Goal: Information Seeking & Learning: Learn about a topic

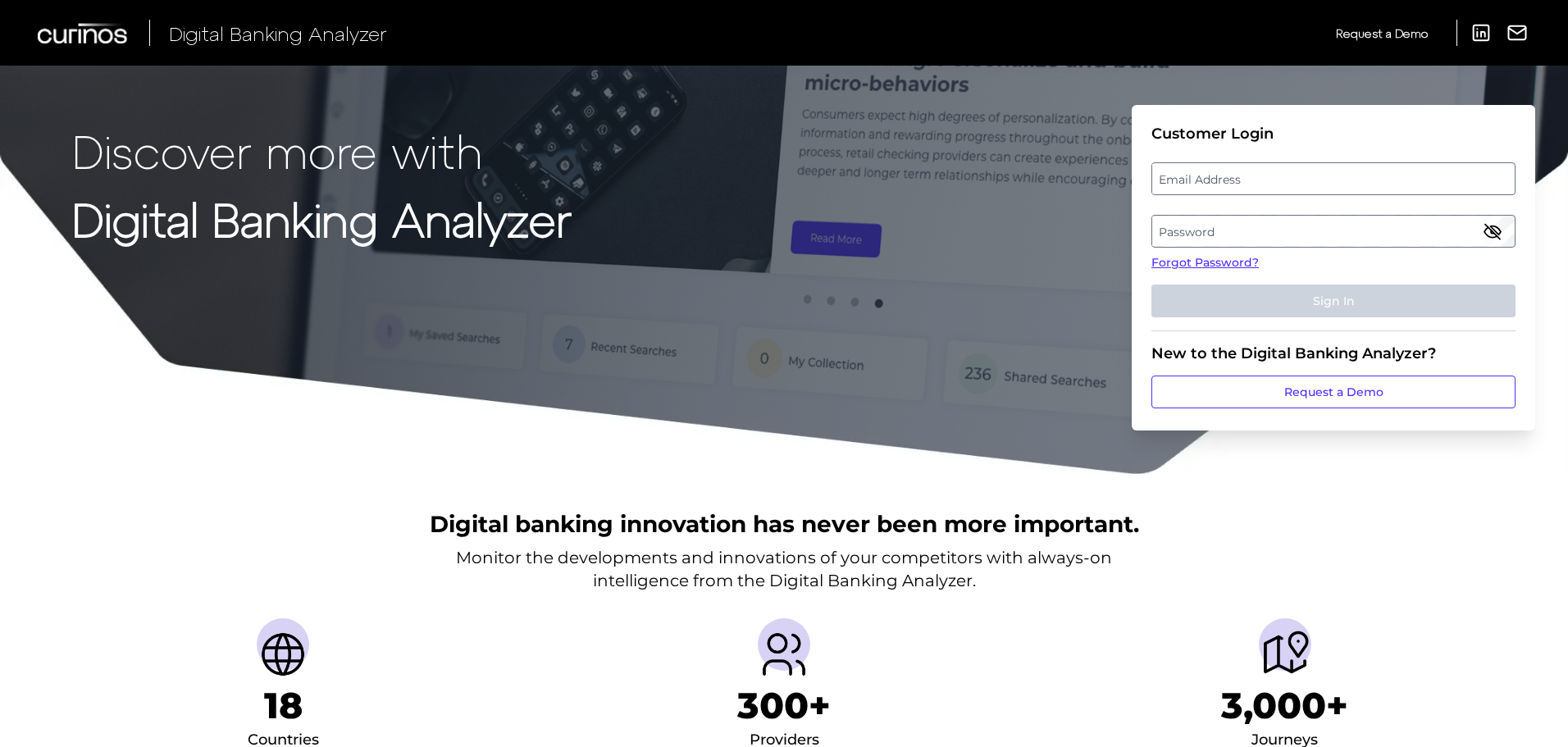
click at [1181, 175] on label "Email Address" at bounding box center [1333, 179] width 361 height 30
click at [1181, 175] on input "email" at bounding box center [1333, 178] width 364 height 32
click at [1180, 175] on input "Email Address" at bounding box center [1333, 178] width 364 height 32
paste input "[EMAIL_ADDRESS][PERSON_NAME][DOMAIN_NAME]"
click at [1226, 228] on label "Password" at bounding box center [1333, 231] width 361 height 30
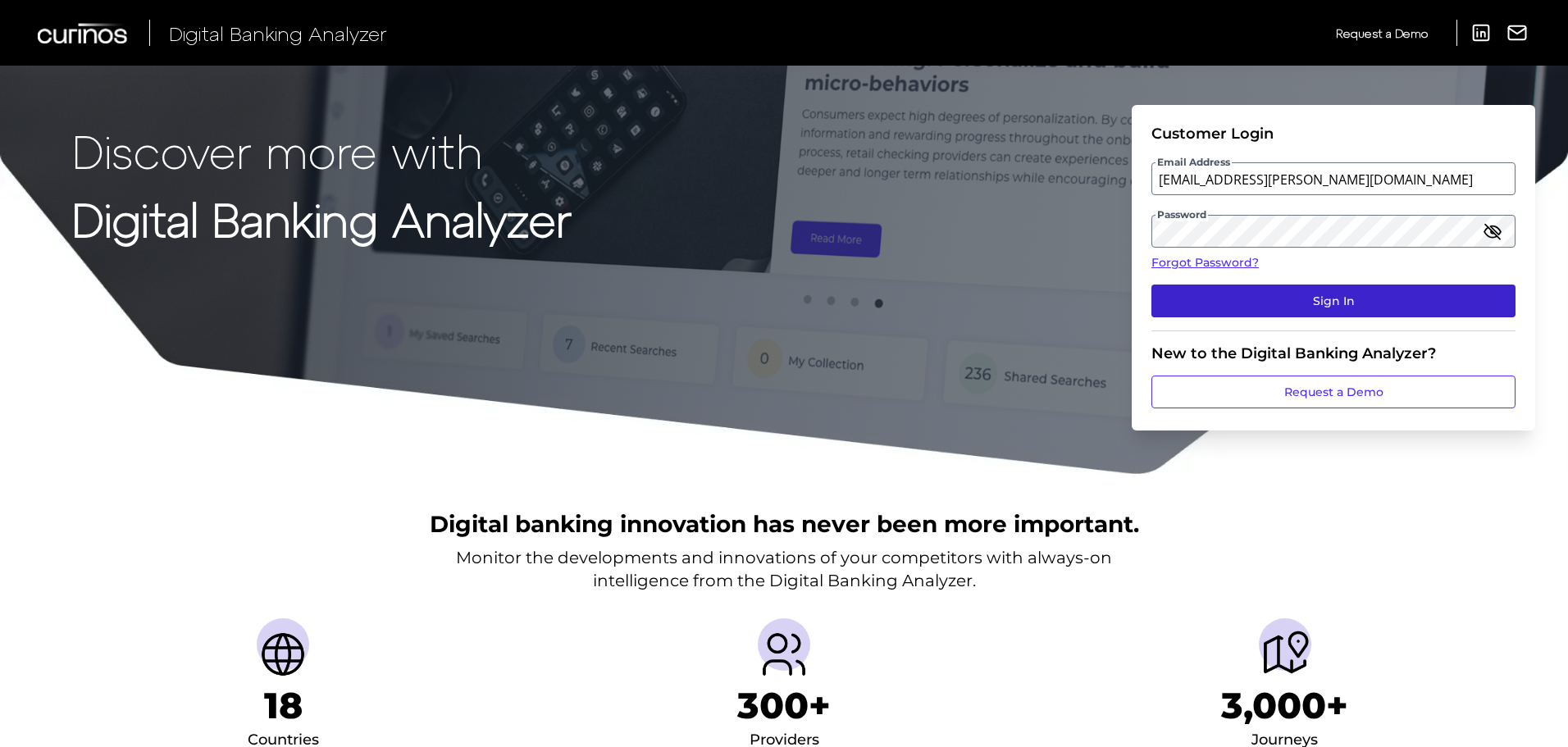
click at [1354, 305] on button "Sign In" at bounding box center [1333, 300] width 364 height 32
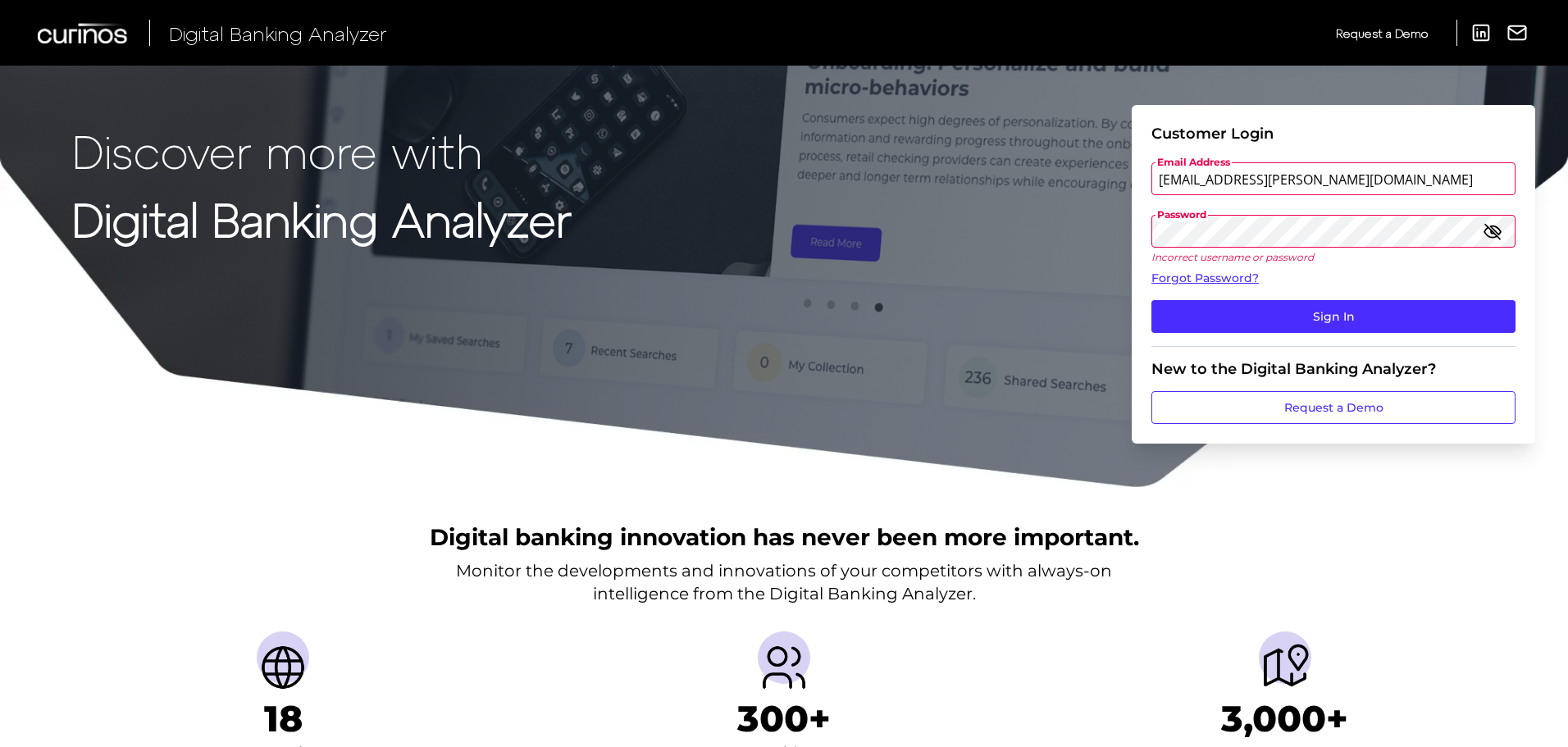
click at [1501, 236] on icon "button" at bounding box center [1492, 230] width 19 height 19
click at [1240, 181] on input "[EMAIL_ADDRESS][PERSON_NAME][DOMAIN_NAME]" at bounding box center [1333, 178] width 364 height 32
drag, startPoint x: 1240, startPoint y: 181, endPoint x: 1110, endPoint y: 181, distance: 130.0
click at [1110, 181] on div "Discover more with Digital Banking Analyzer Customer Login Email Address [EMAIL…" at bounding box center [784, 244] width 1568 height 489
click at [1089, 240] on div "Discover more with Digital Banking Analyzer Customer Login Email Address [EMAIL…" at bounding box center [784, 244] width 1568 height 489
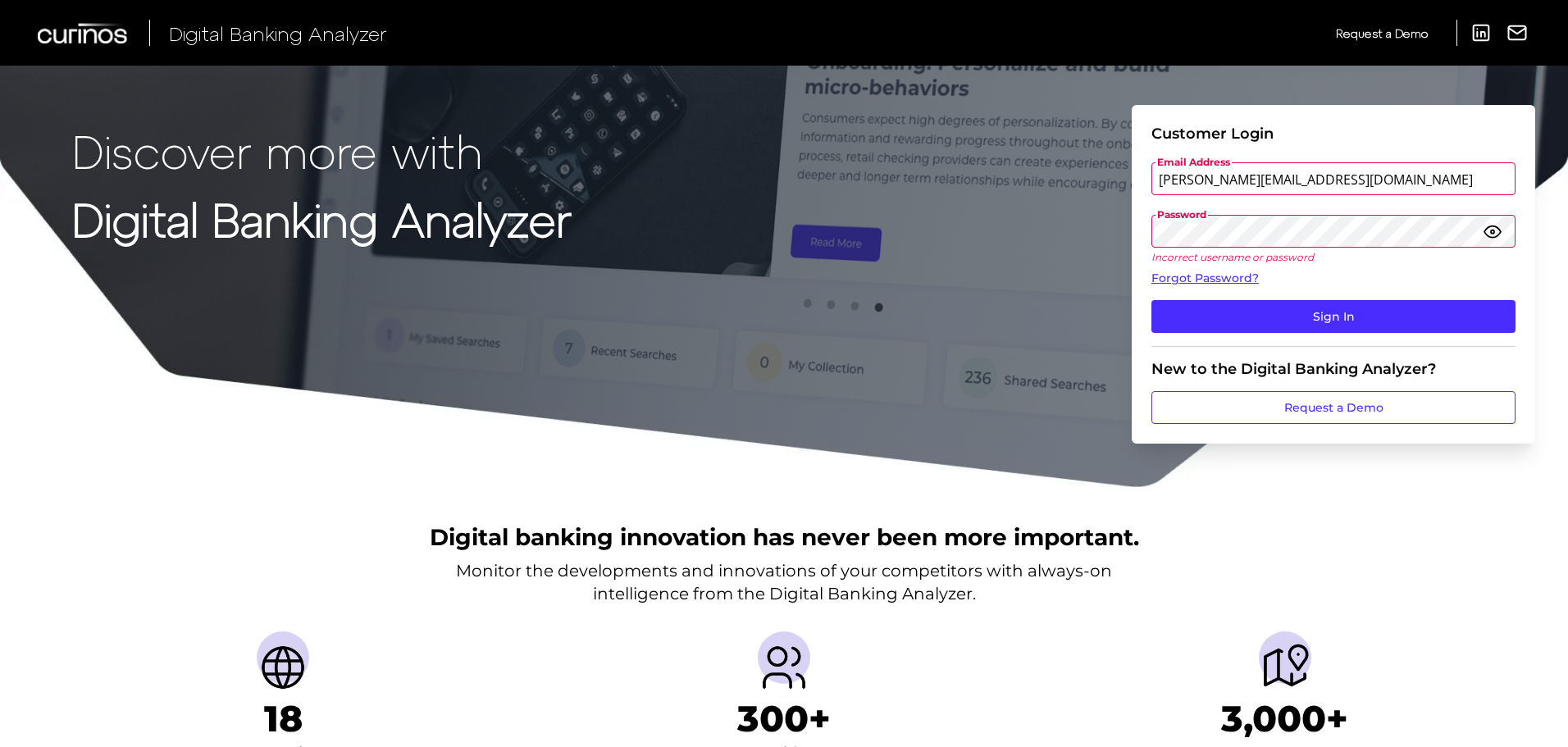
click at [1494, 234] on icon "button" at bounding box center [1492, 230] width 19 height 19
click at [1490, 233] on icon "button" at bounding box center [1492, 230] width 19 height 19
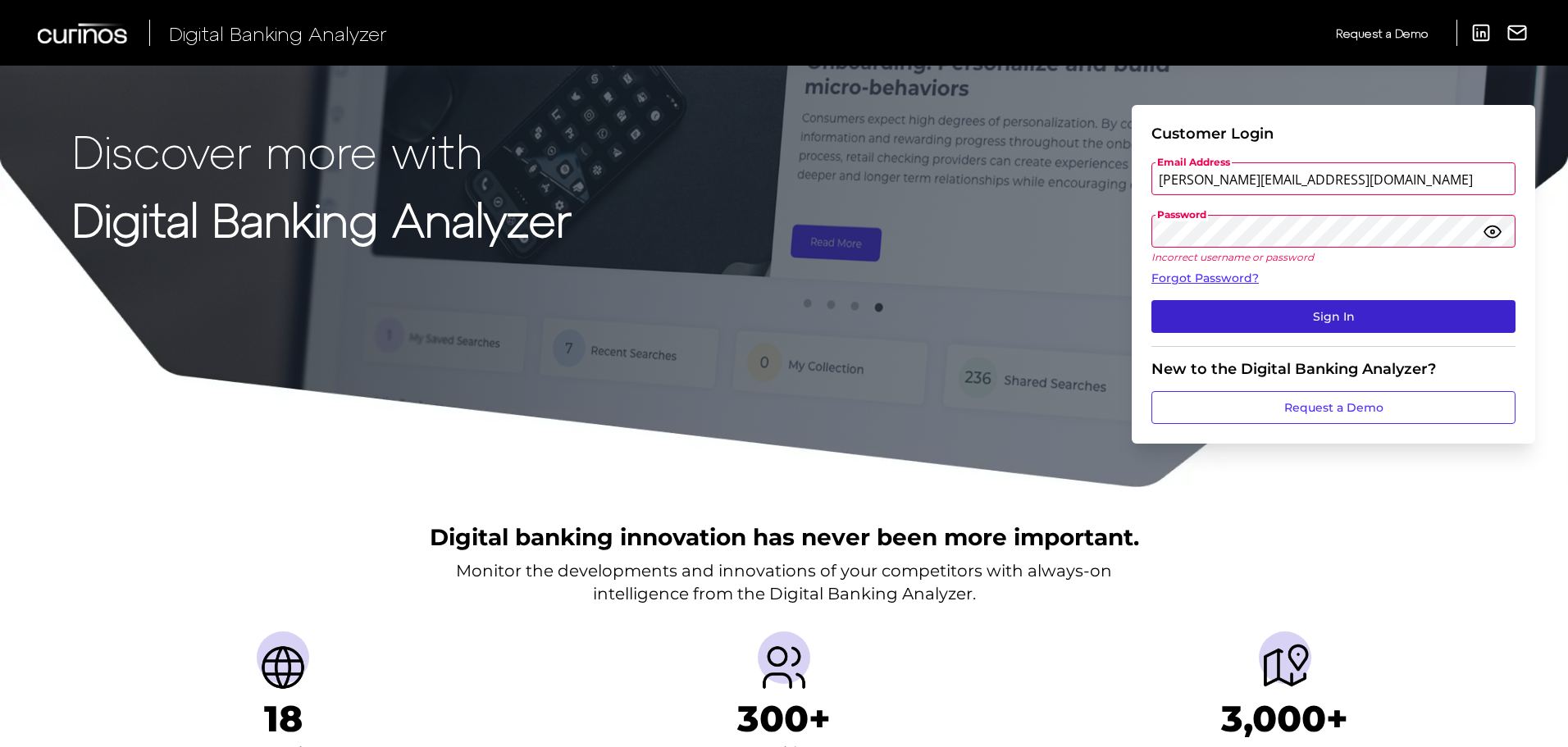
click at [1328, 317] on button "Sign In" at bounding box center [1333, 316] width 364 height 32
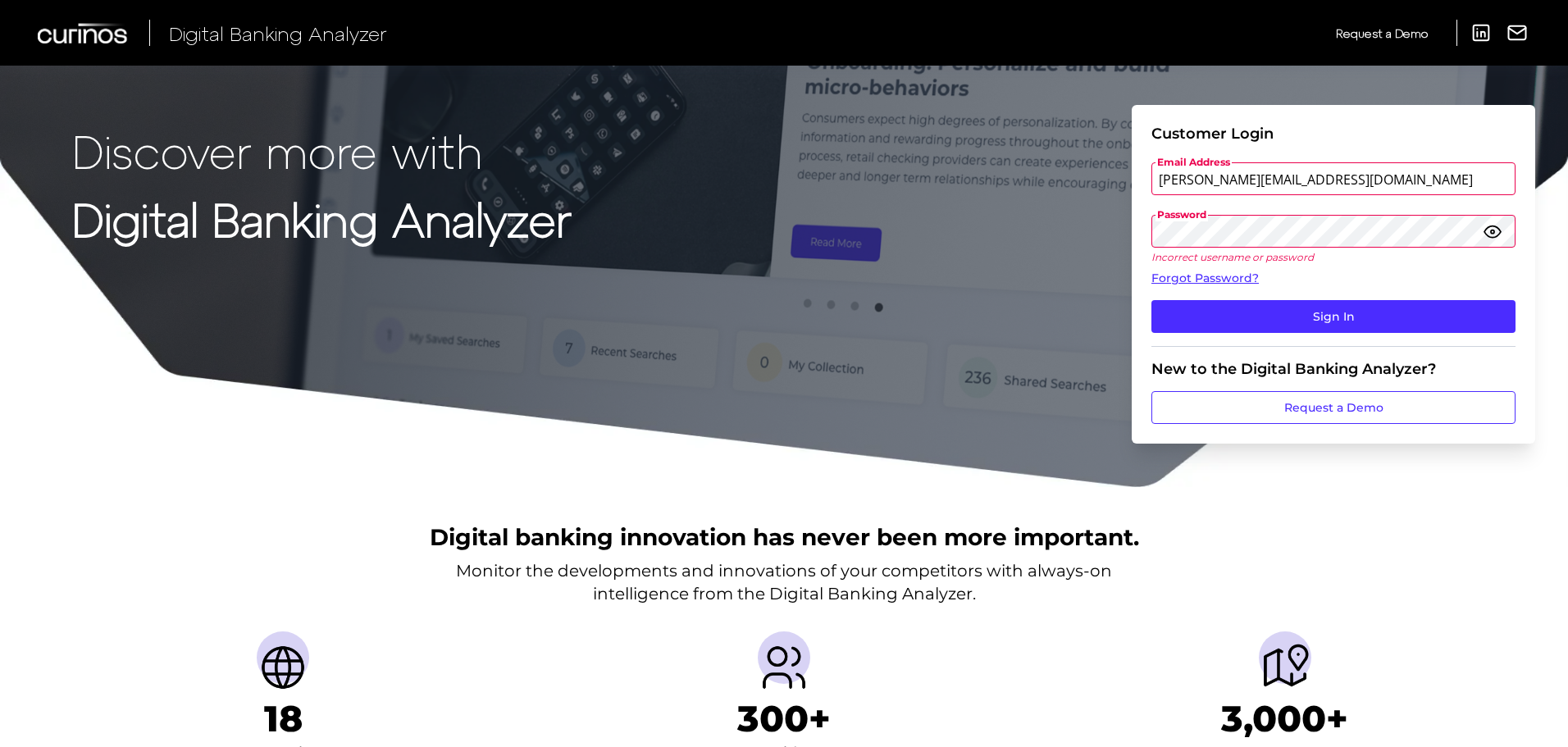
click at [1438, 180] on input "[PERSON_NAME][EMAIL_ADDRESS][DOMAIN_NAME]" at bounding box center [1333, 178] width 364 height 32
drag, startPoint x: 1358, startPoint y: 182, endPoint x: 992, endPoint y: 167, distance: 366.3
click at [998, 167] on div "Discover more with Digital Banking Analyzer Customer Login Email Address [EMAIL…" at bounding box center [784, 244] width 1568 height 489
paste input "[PERSON_NAME].M"
type input "[PERSON_NAME][EMAIL_ADDRESS][DOMAIN_NAME]"
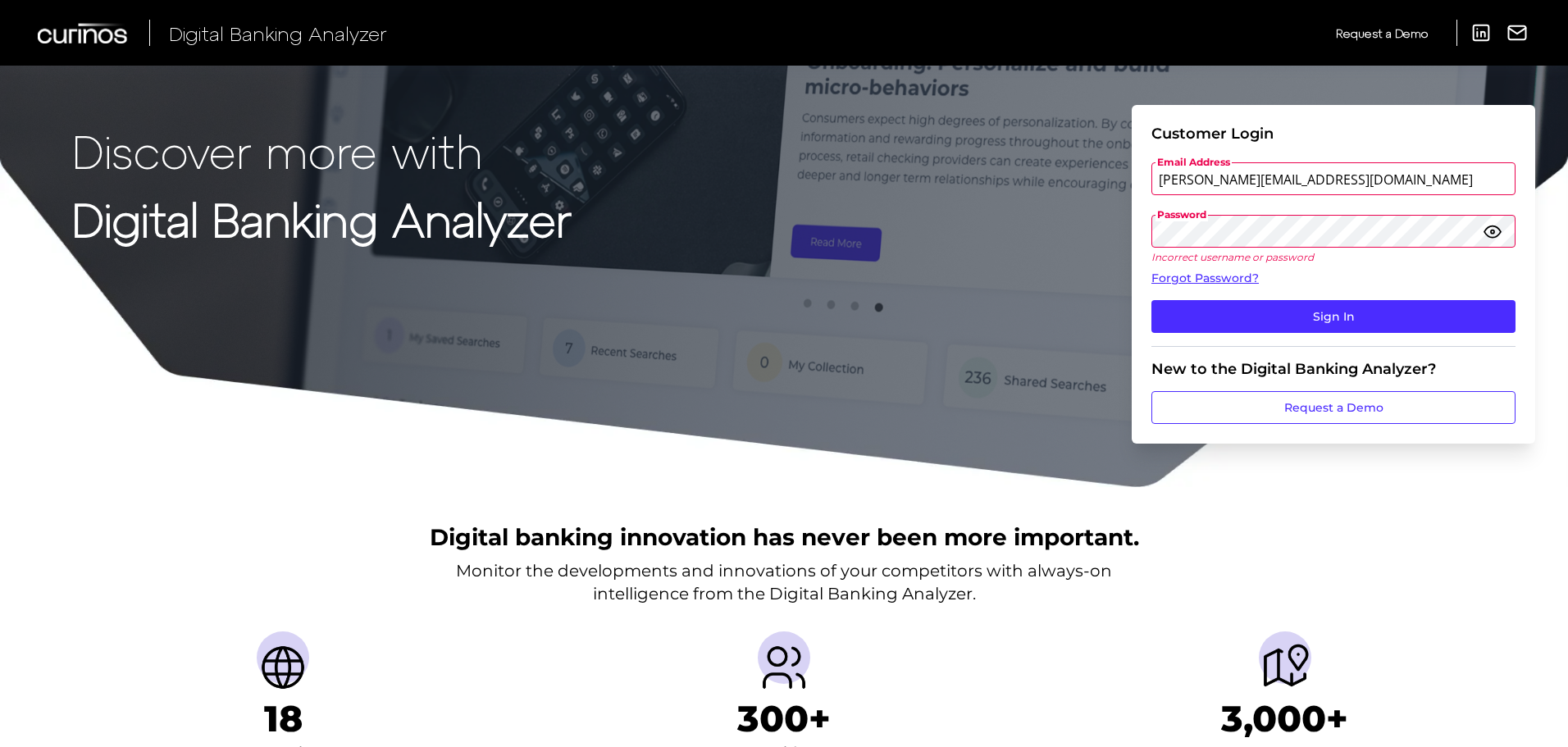
click at [1051, 242] on div "Discover more with Digital Banking Analyzer Customer Login Email Address [EMAIL…" at bounding box center [784, 244] width 1568 height 489
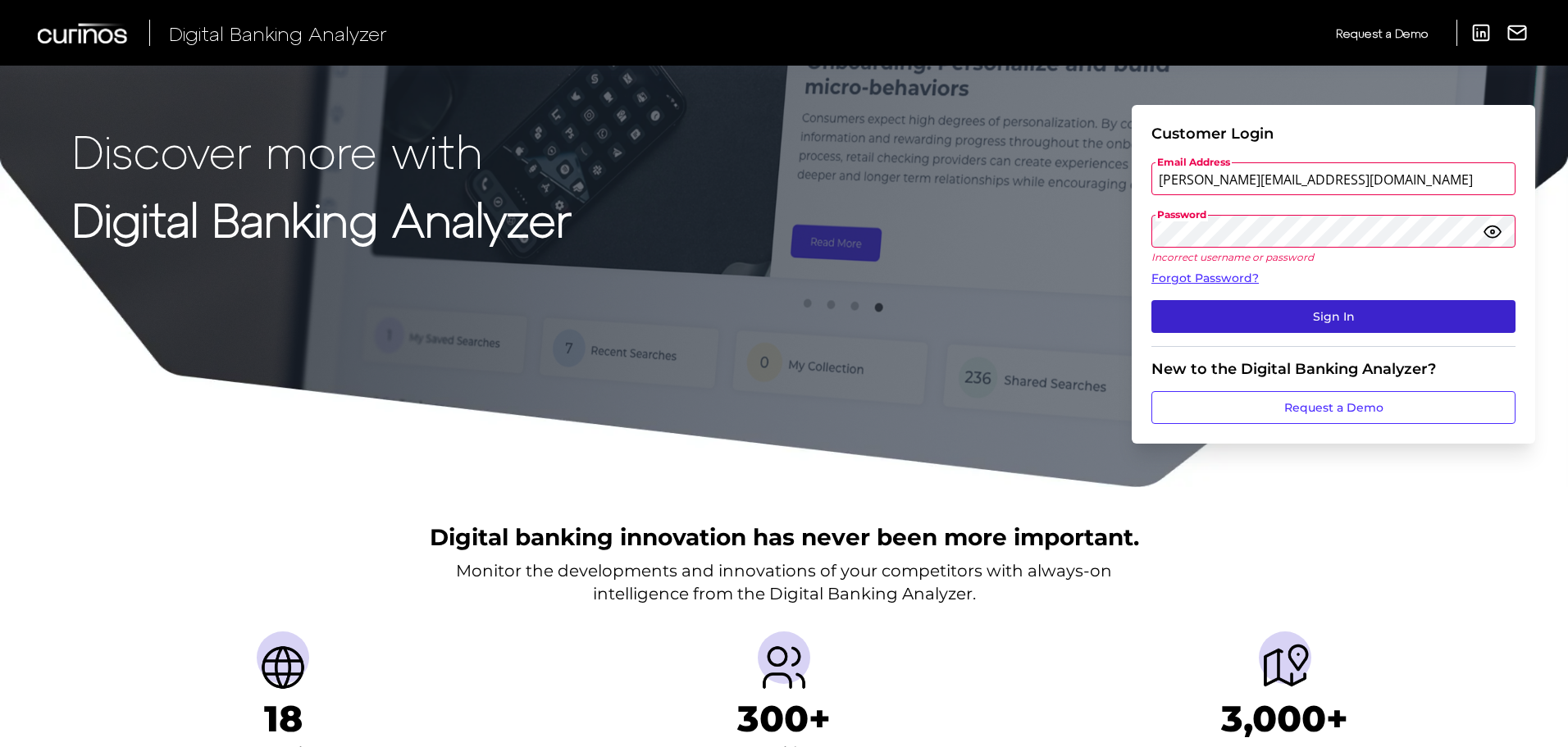
click at [1295, 315] on button "Sign In" at bounding box center [1333, 316] width 364 height 32
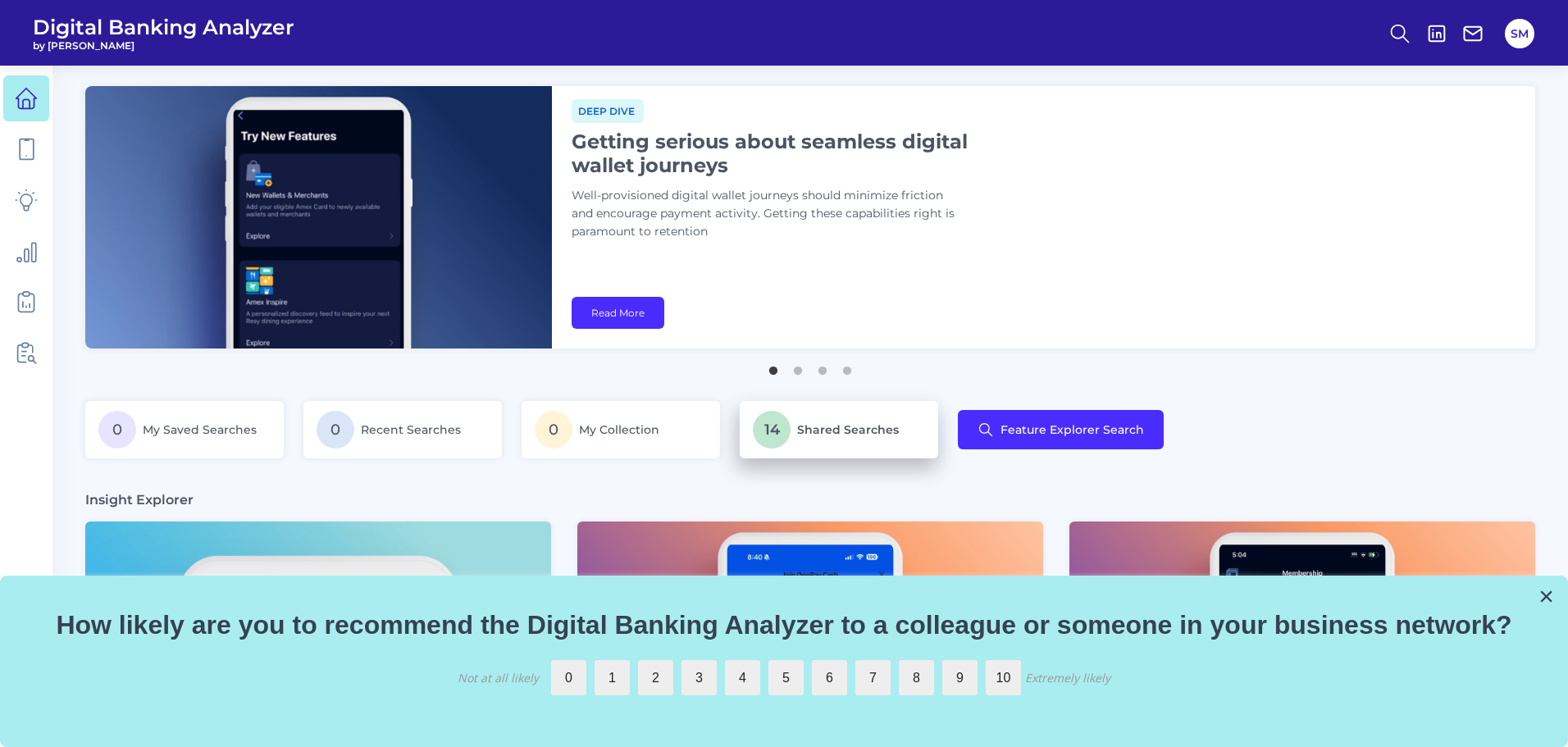
click at [849, 429] on span "Shared Searches" at bounding box center [848, 430] width 102 height 15
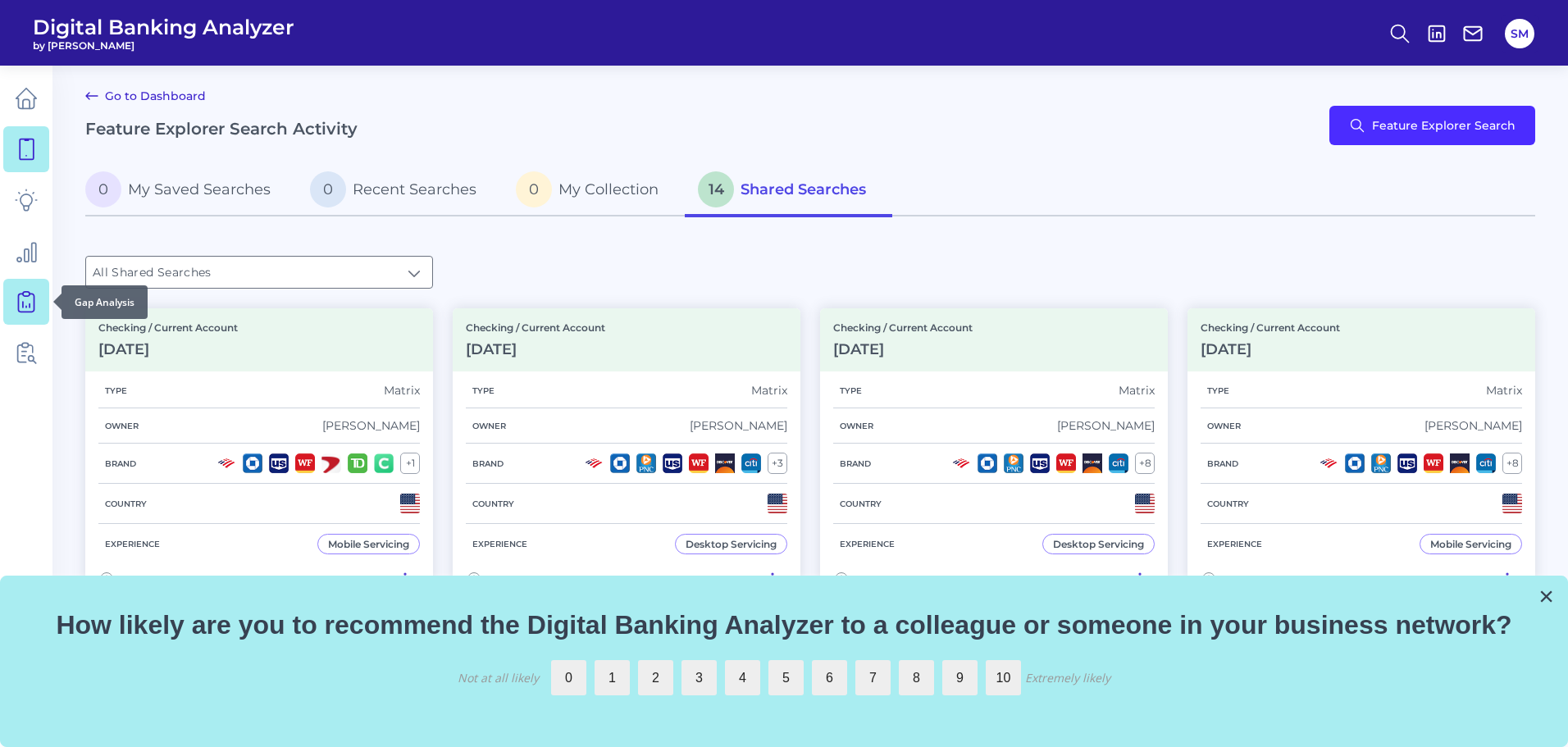
click at [27, 305] on icon at bounding box center [26, 301] width 23 height 23
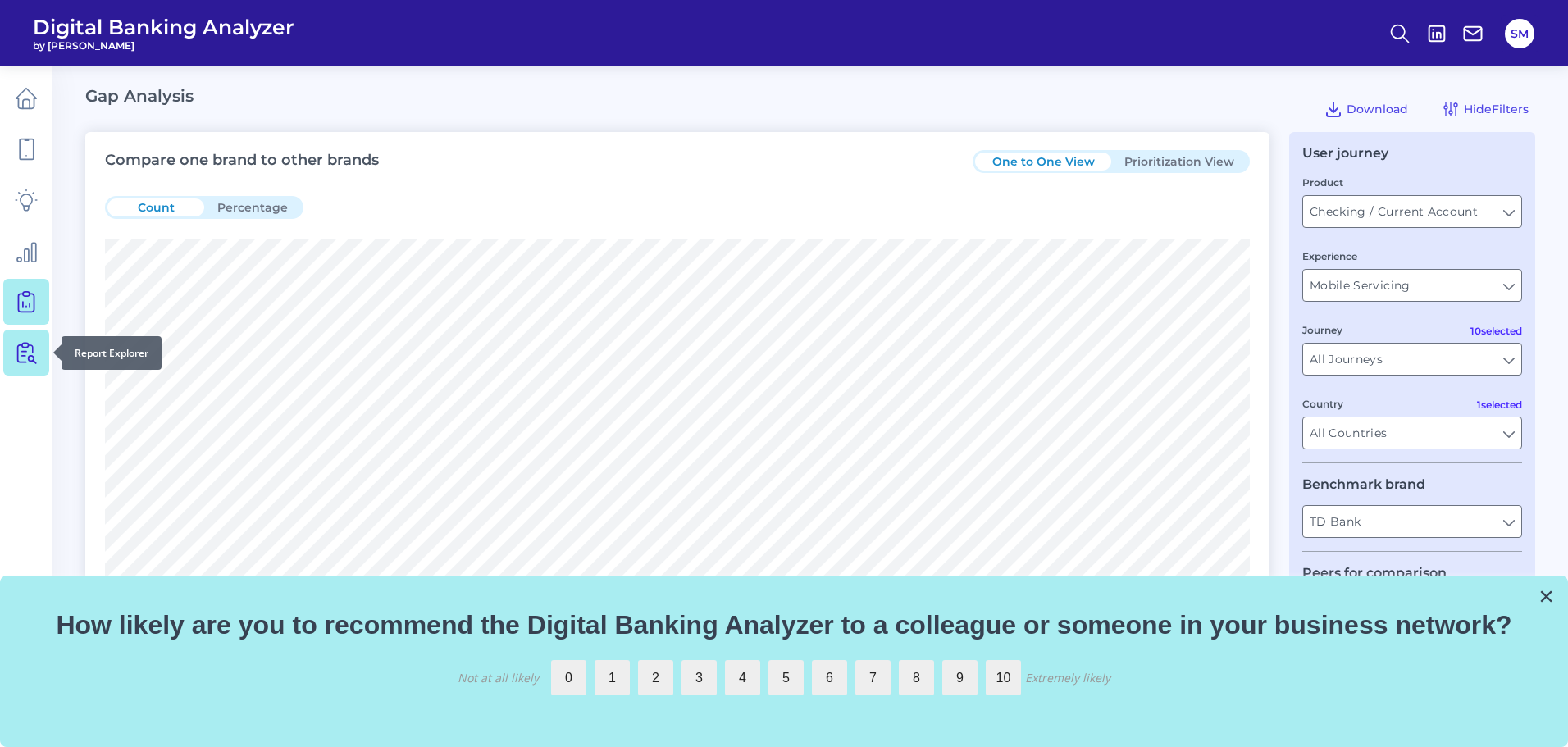
click at [21, 357] on icon at bounding box center [26, 352] width 23 height 23
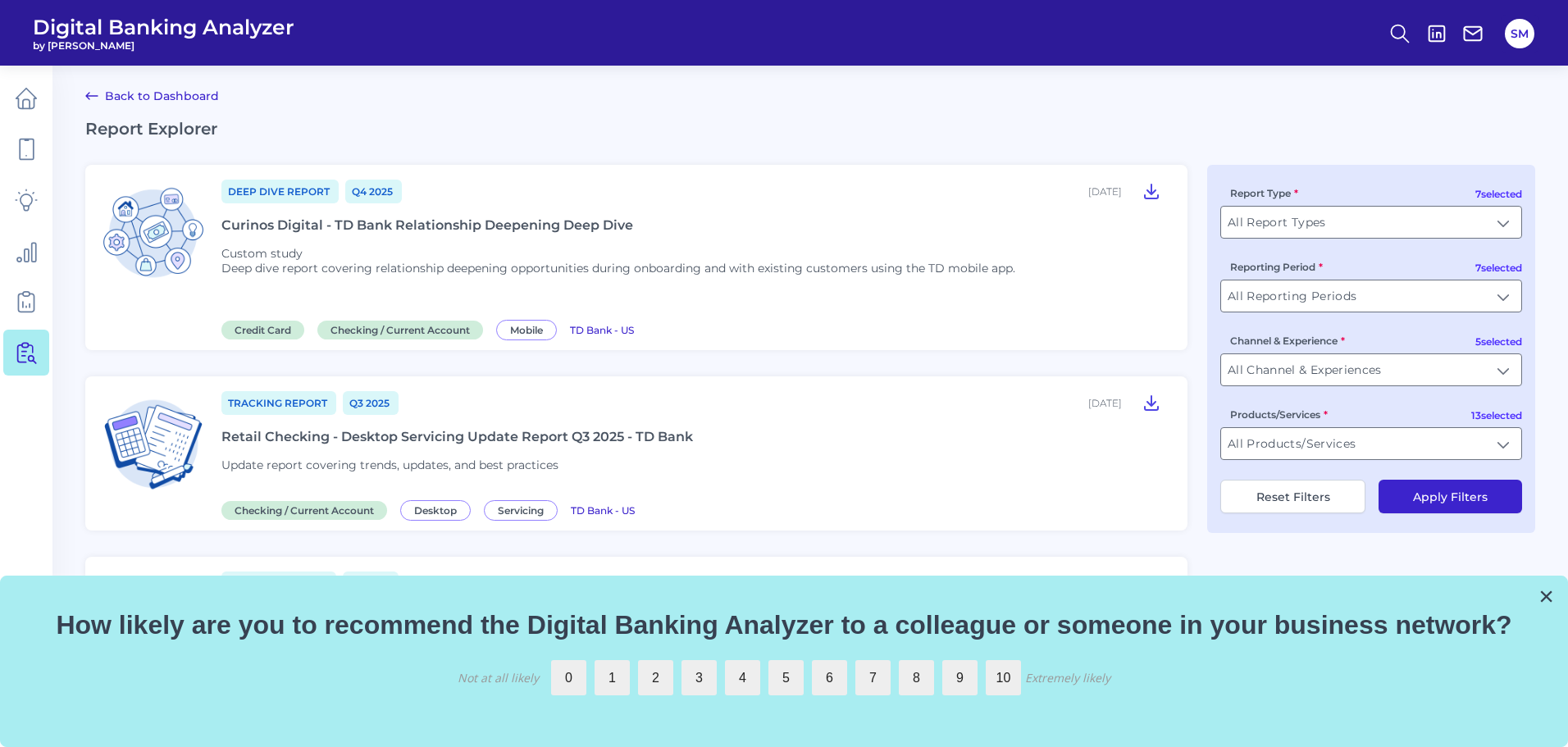
click at [620, 430] on div "Retail Checking - Desktop Servicing Update Report Q3 2025 - TD Bank" at bounding box center [457, 436] width 471 height 16
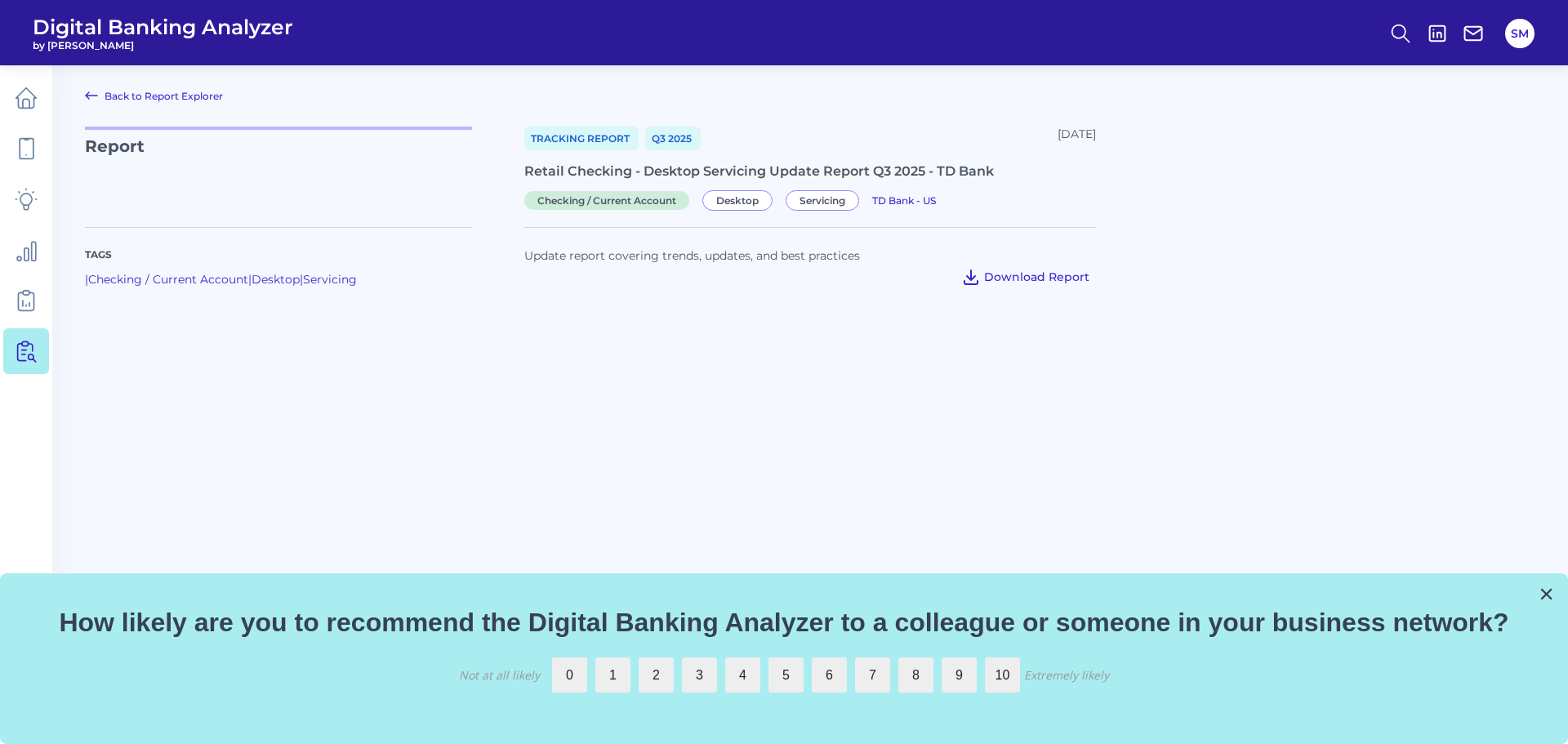
click at [1039, 277] on span "Download Report" at bounding box center [1037, 277] width 105 height 15
click at [1547, 587] on button "×" at bounding box center [1546, 593] width 16 height 26
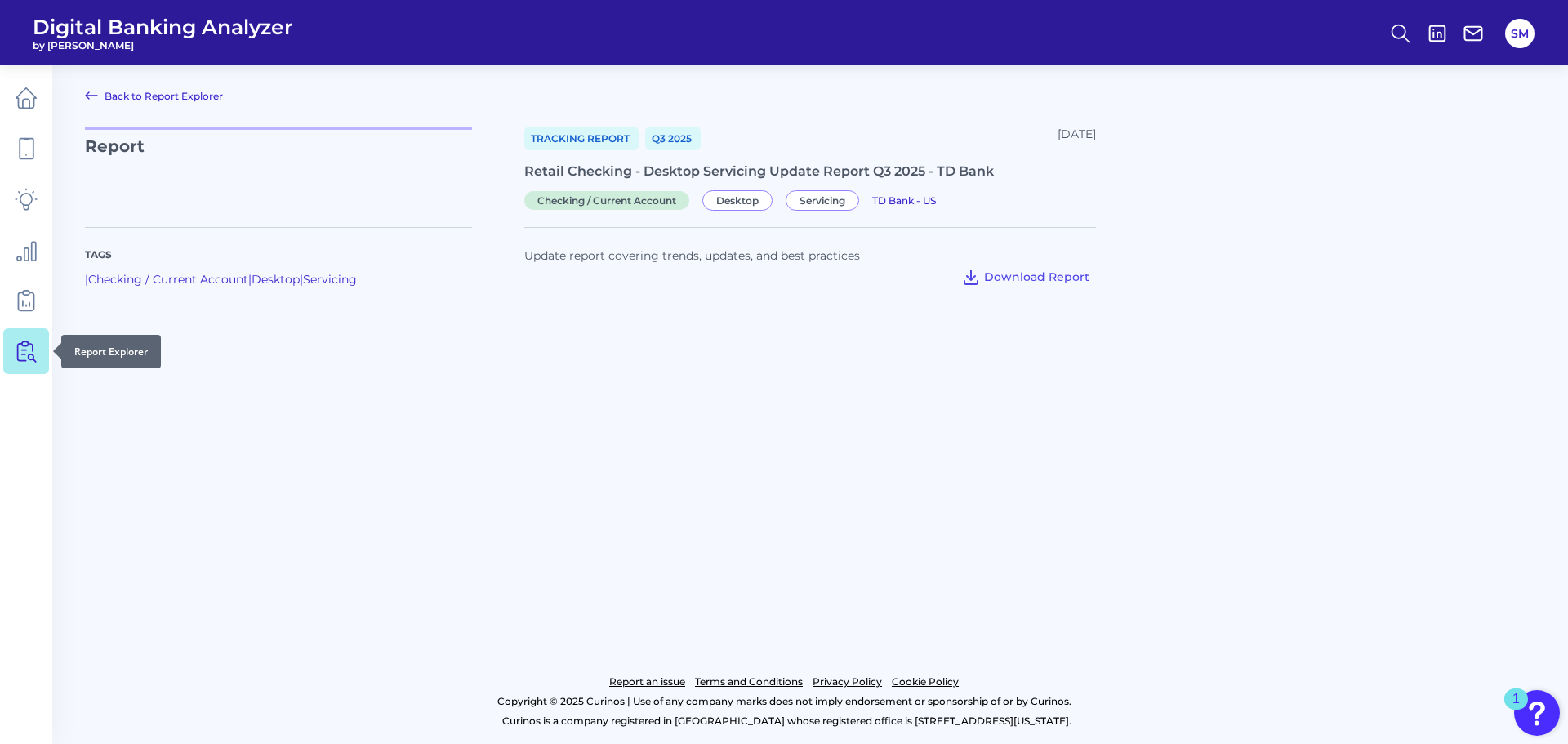
click at [30, 360] on icon at bounding box center [29, 351] width 14 height 20
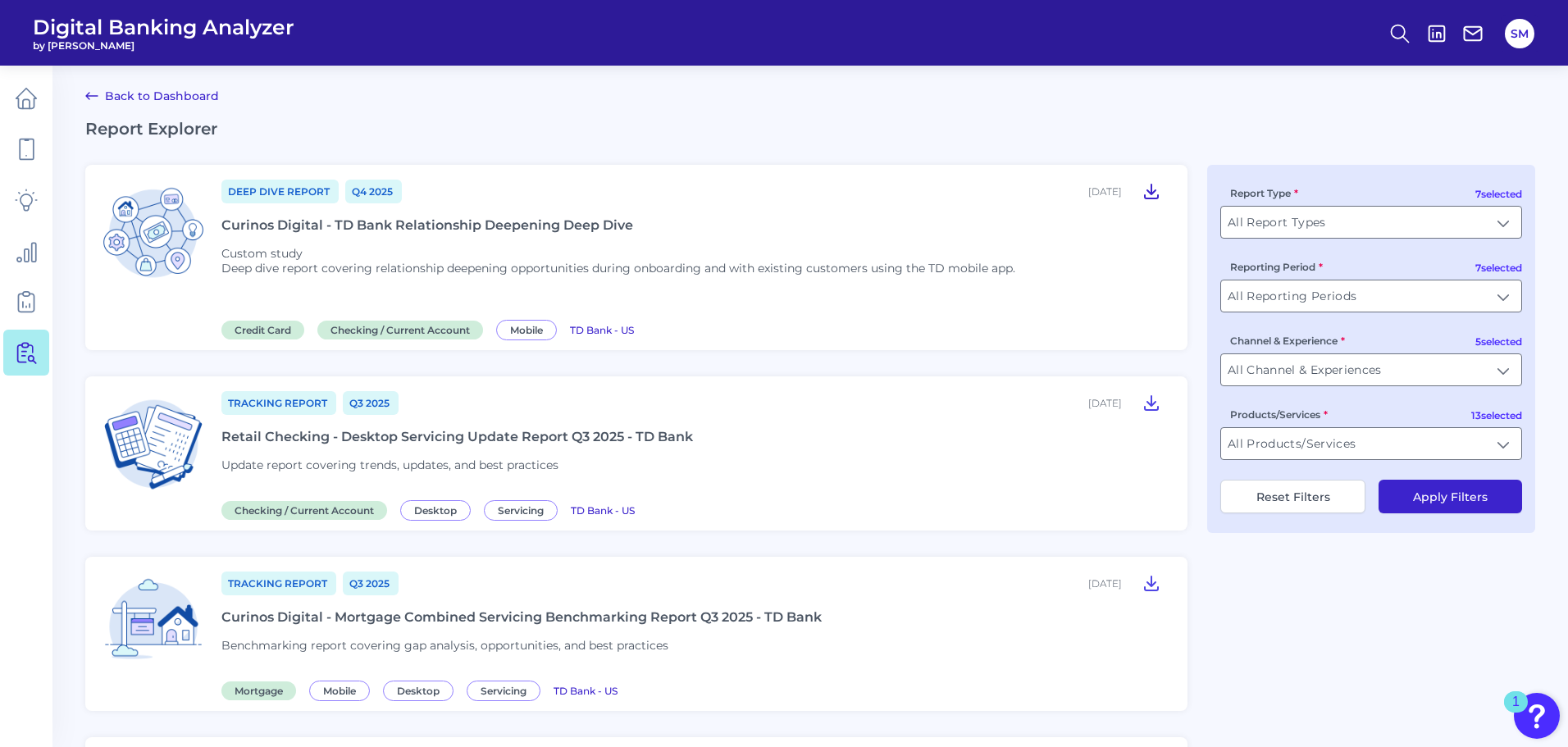
click at [1154, 191] on icon at bounding box center [1151, 191] width 13 height 14
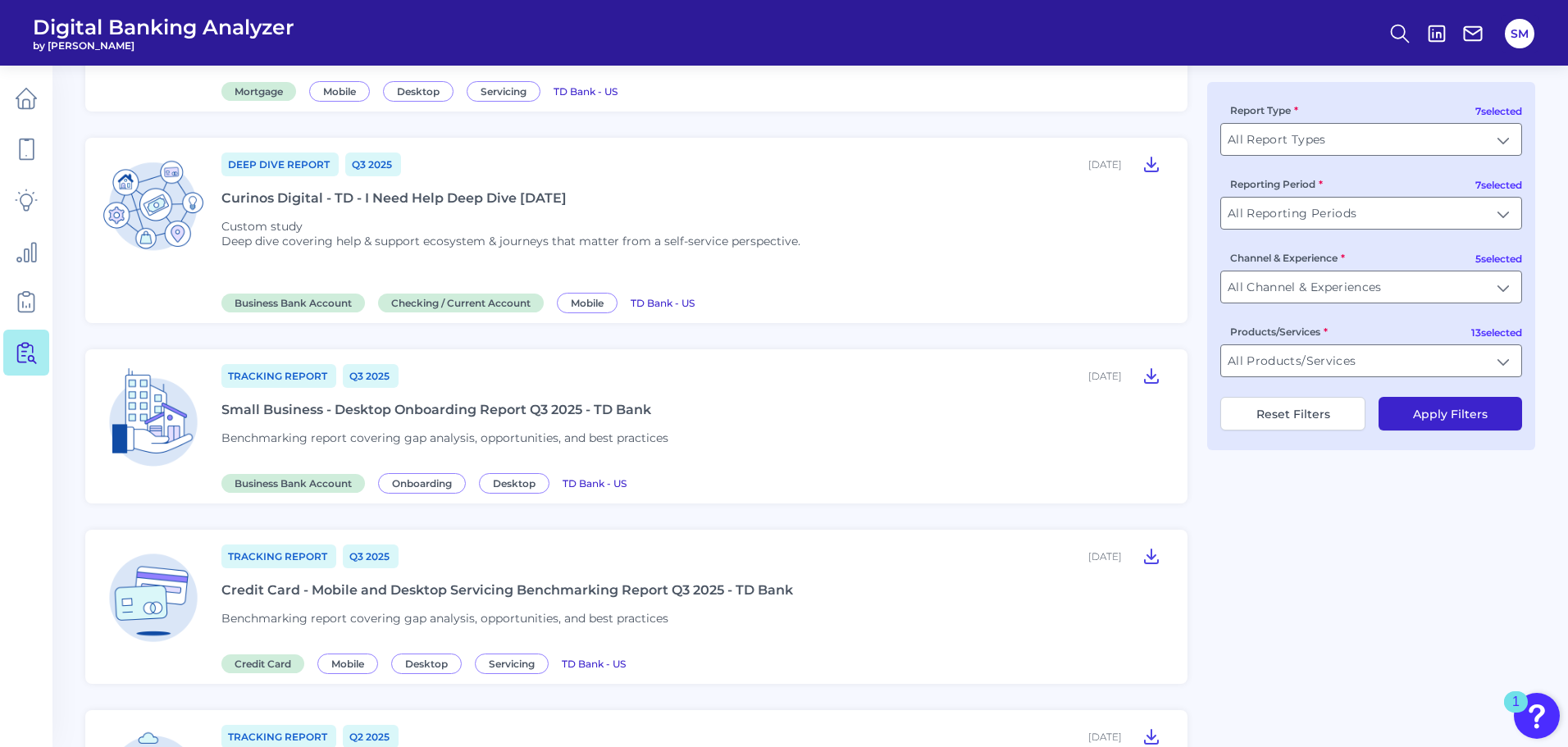
scroll to position [574, 0]
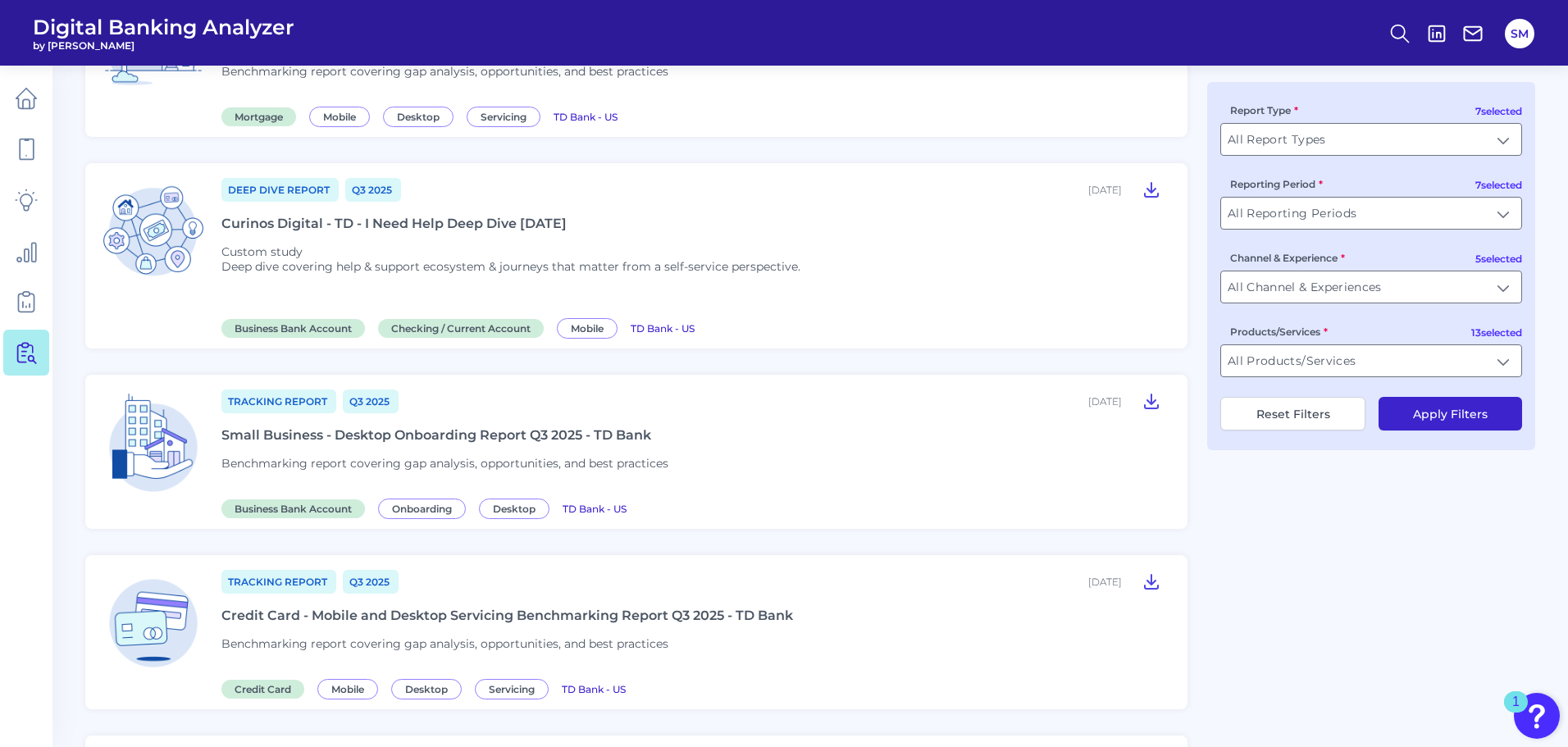
click at [532, 226] on div "Curinos Digital - TD - I Need Help Deep Dive [DATE]" at bounding box center [394, 223] width 345 height 16
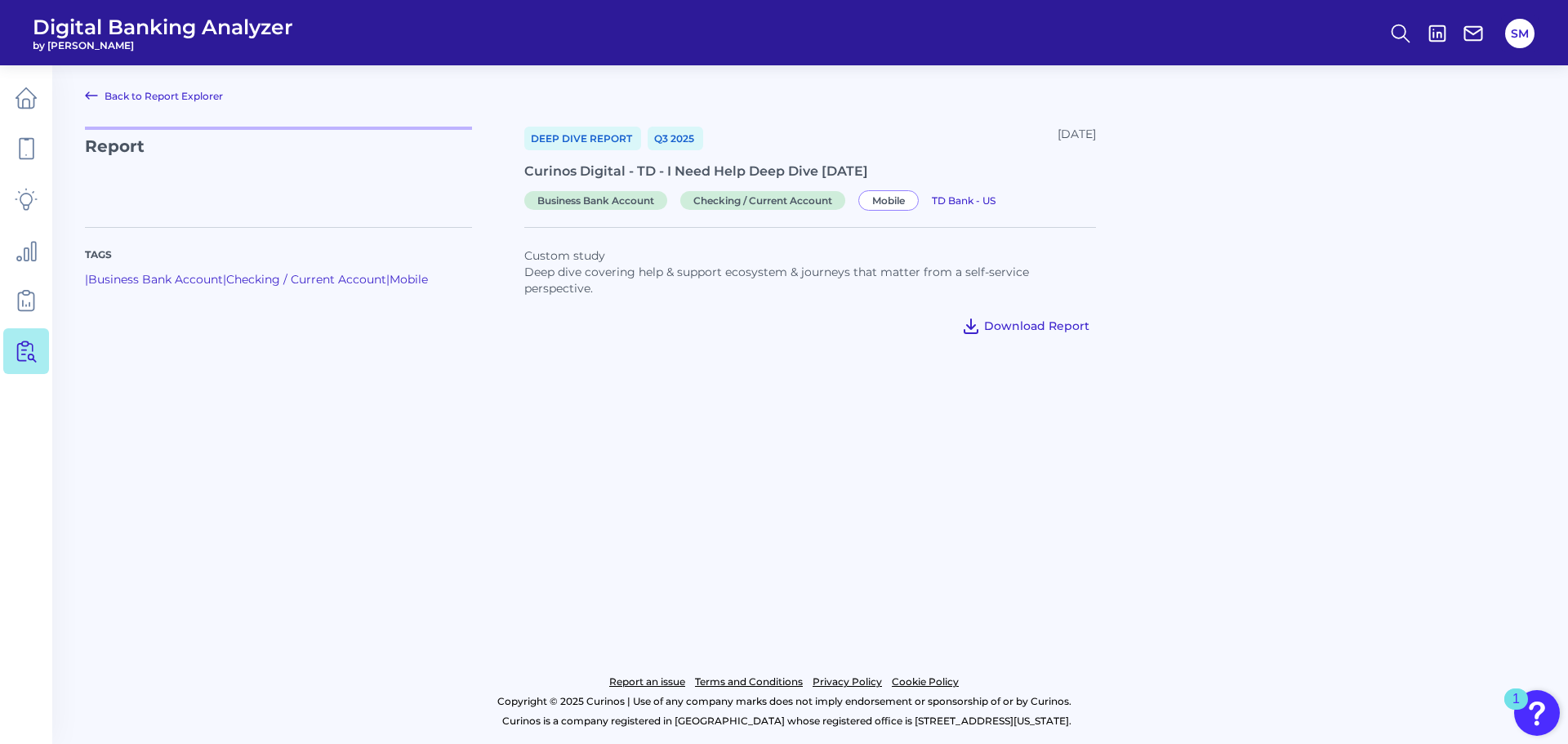
click at [1028, 326] on span "Download Report" at bounding box center [1037, 325] width 105 height 15
click at [18, 346] on icon at bounding box center [21, 352] width 8 height 18
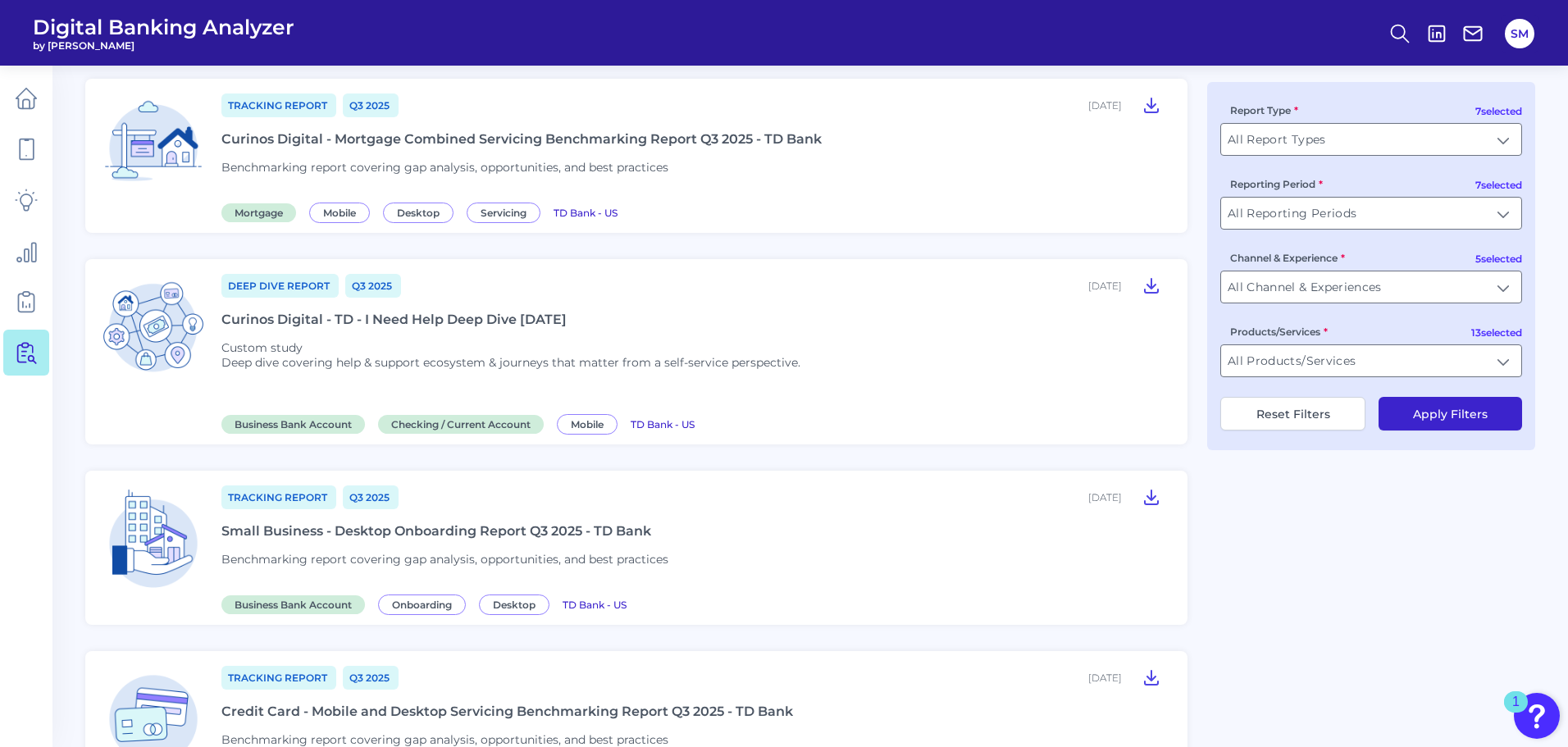
scroll to position [492, 0]
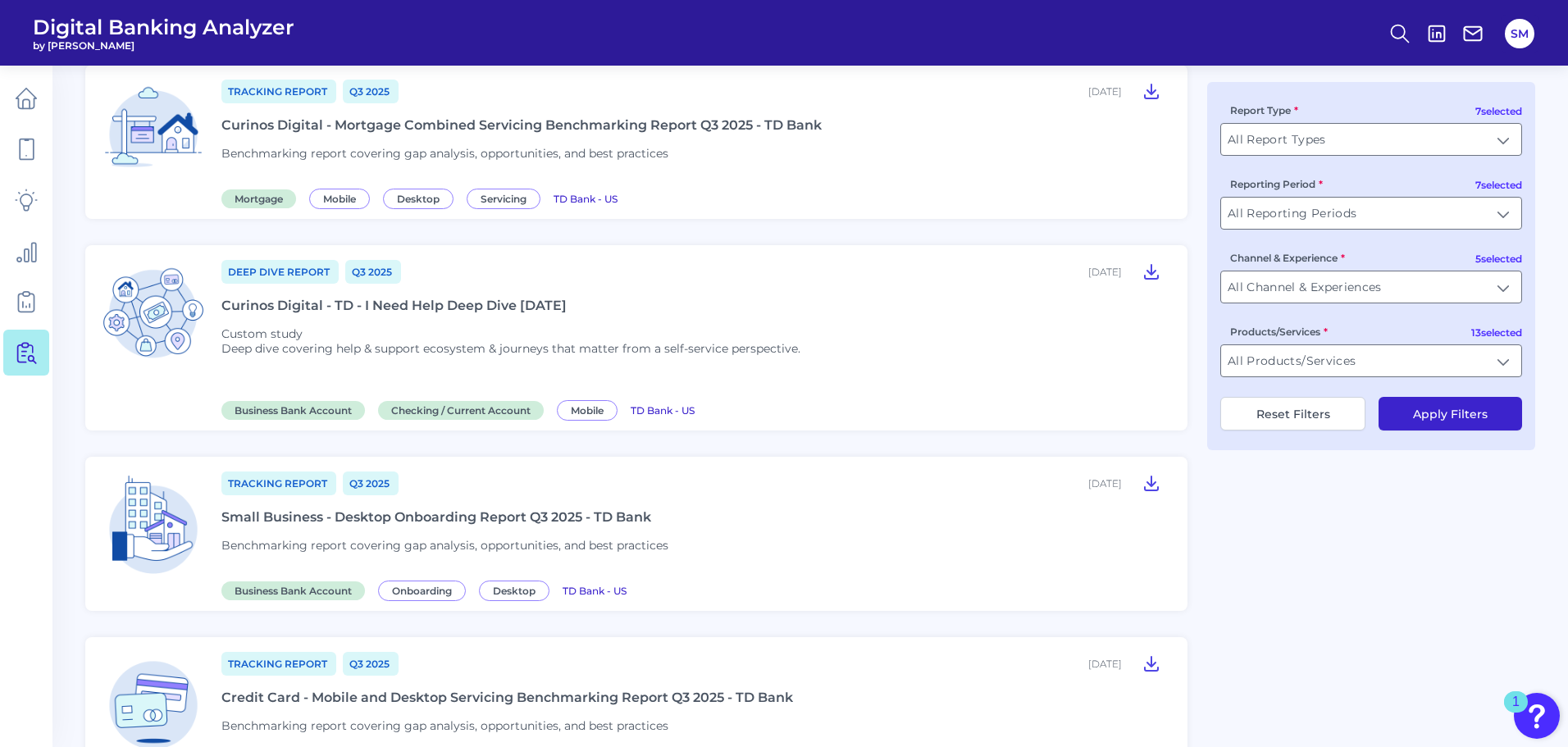
click at [540, 515] on div "Small Business - Desktop Onboarding Report Q3 2025 - TD Bank" at bounding box center [436, 517] width 430 height 16
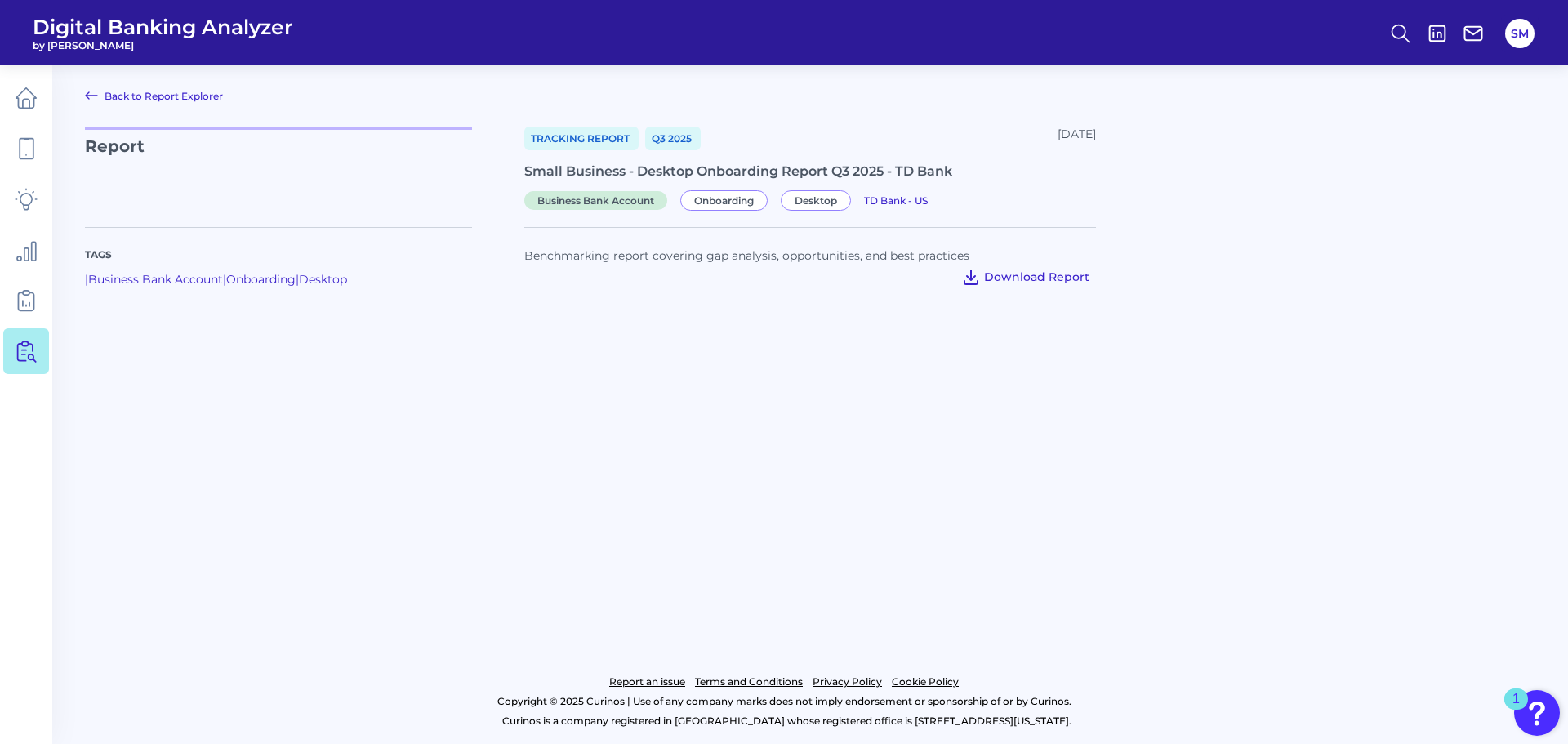
click at [1053, 276] on span "Download Report" at bounding box center [1037, 277] width 105 height 15
click at [25, 353] on icon at bounding box center [26, 350] width 23 height 23
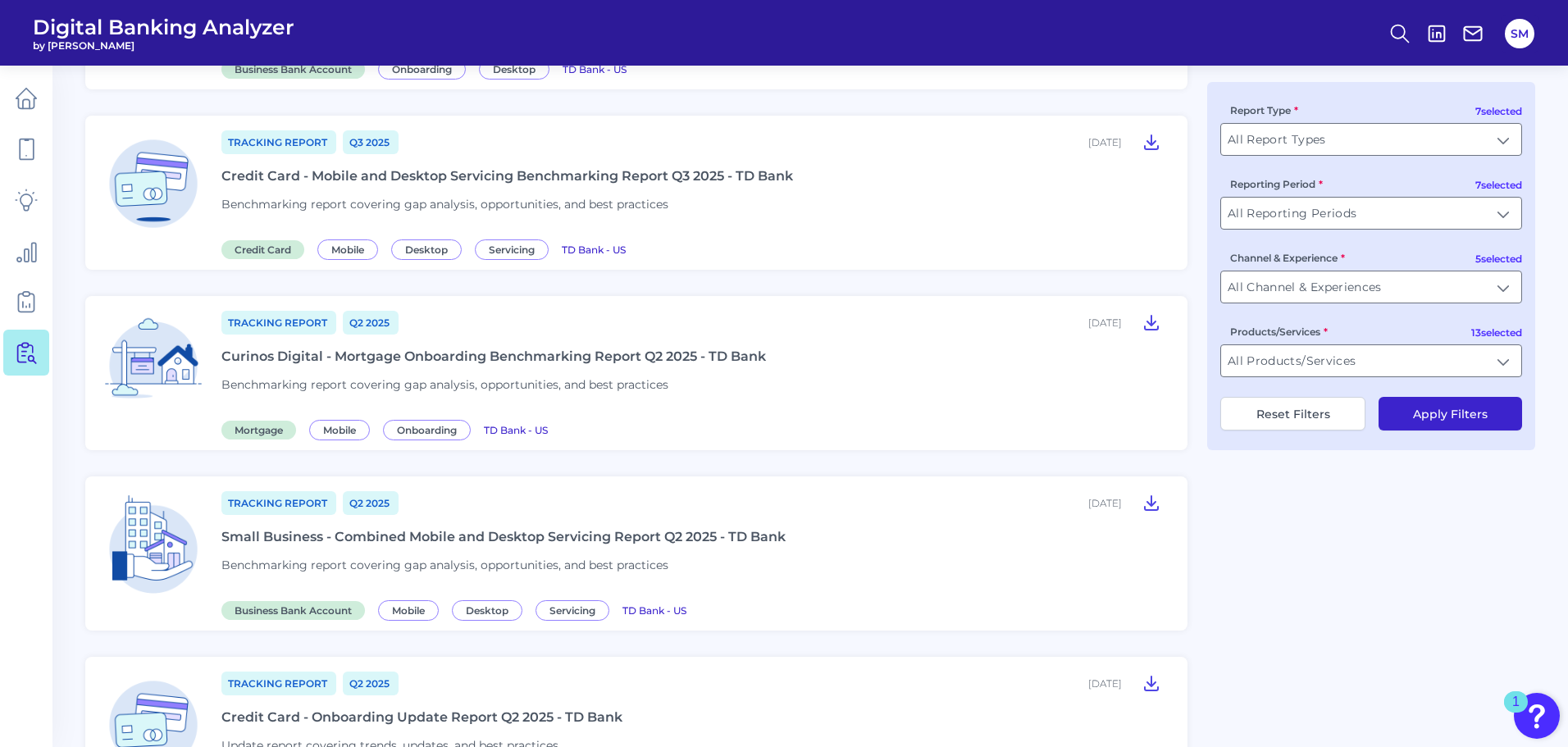
scroll to position [983, 0]
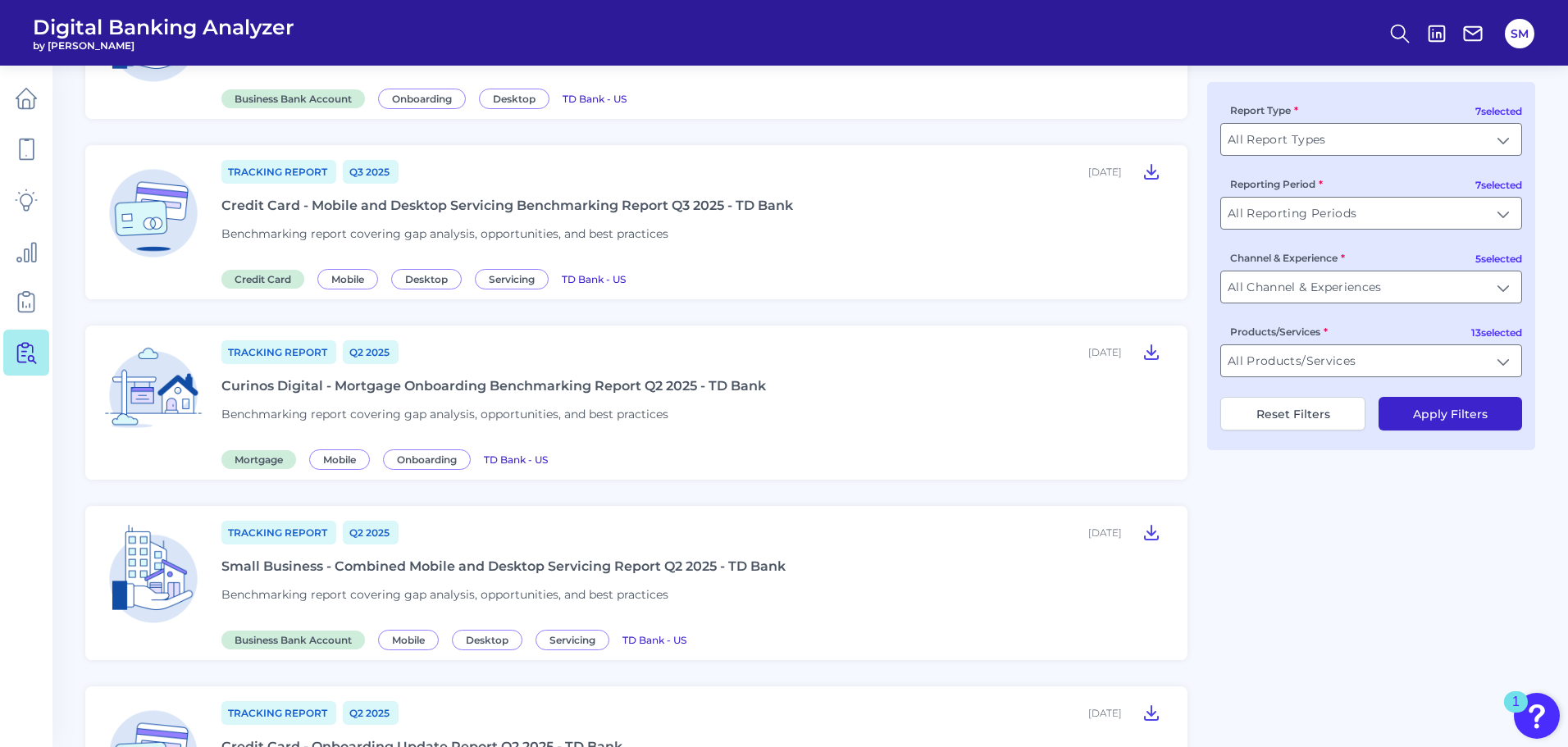
click at [590, 211] on div "Credit Card - Mobile and Desktop Servicing Benchmarking Report Q3 2025 - TD Bank" at bounding box center [507, 205] width 571 height 16
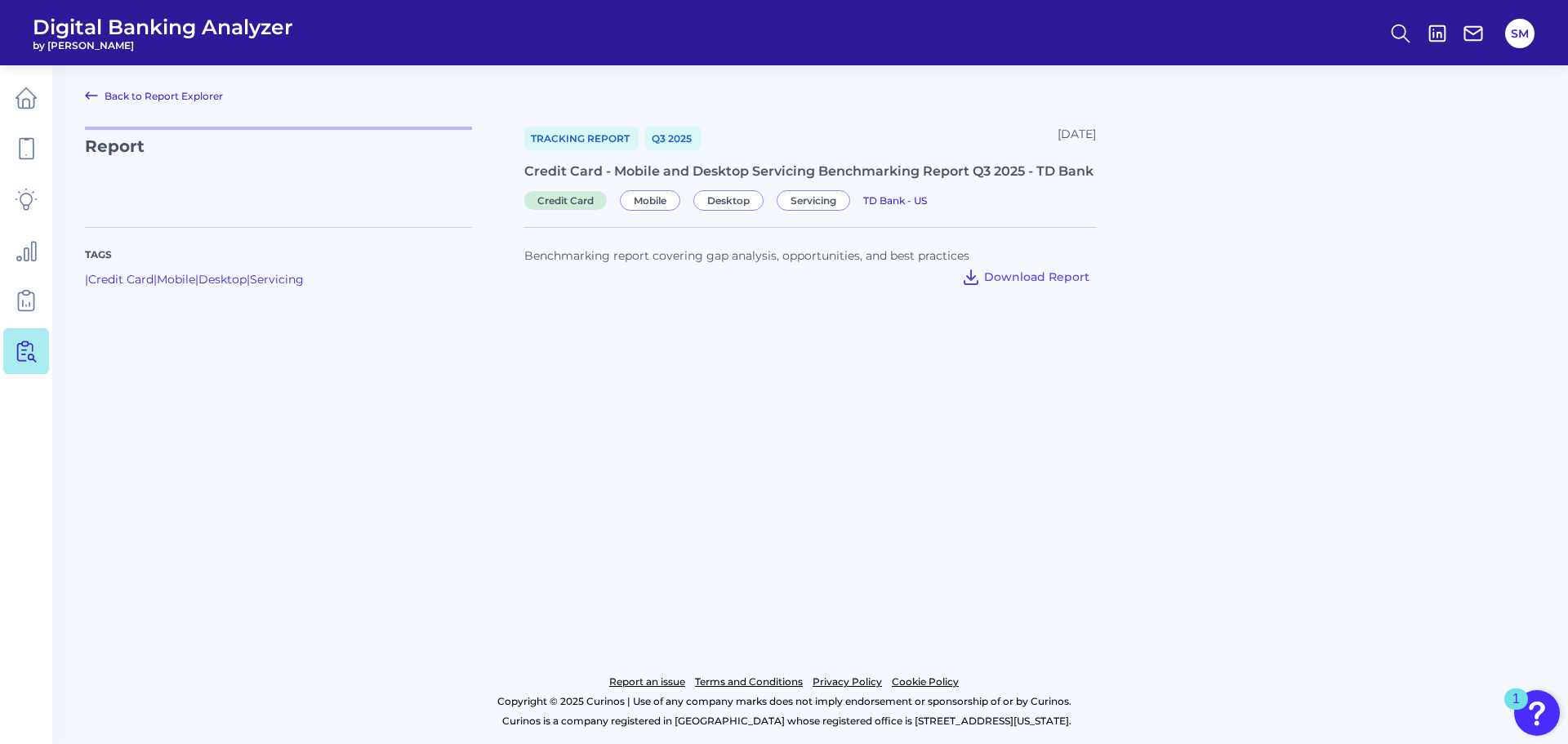
click at [1394, 450] on main "Back to Report Explorer Report Tracking Report Q3 [DATE], 2025 Credit Card - Mo…" at bounding box center [784, 372] width 1568 height 744
click at [1052, 275] on span "Download Report" at bounding box center [1037, 277] width 105 height 15
click at [33, 350] on icon at bounding box center [26, 350] width 23 height 23
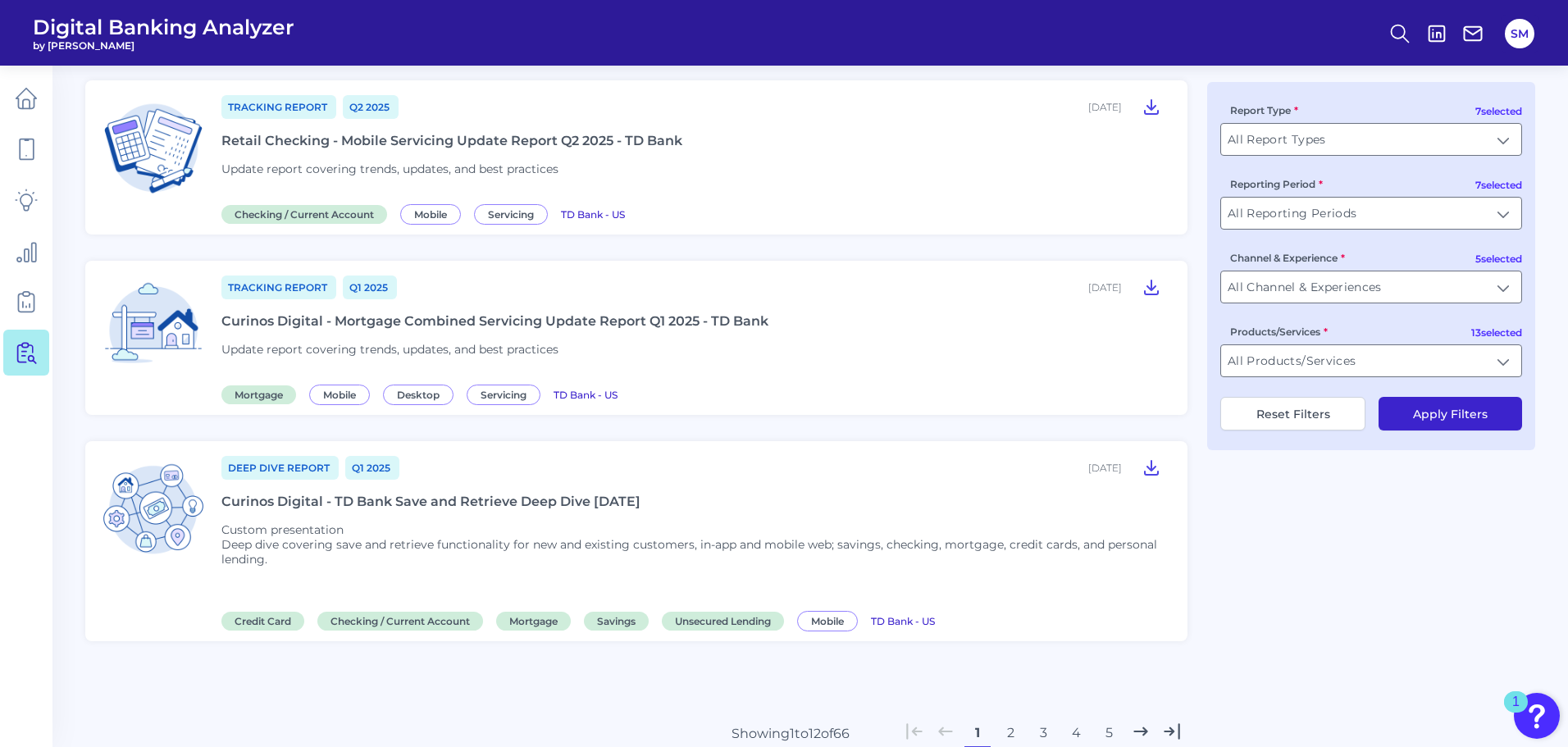
scroll to position [1803, 0]
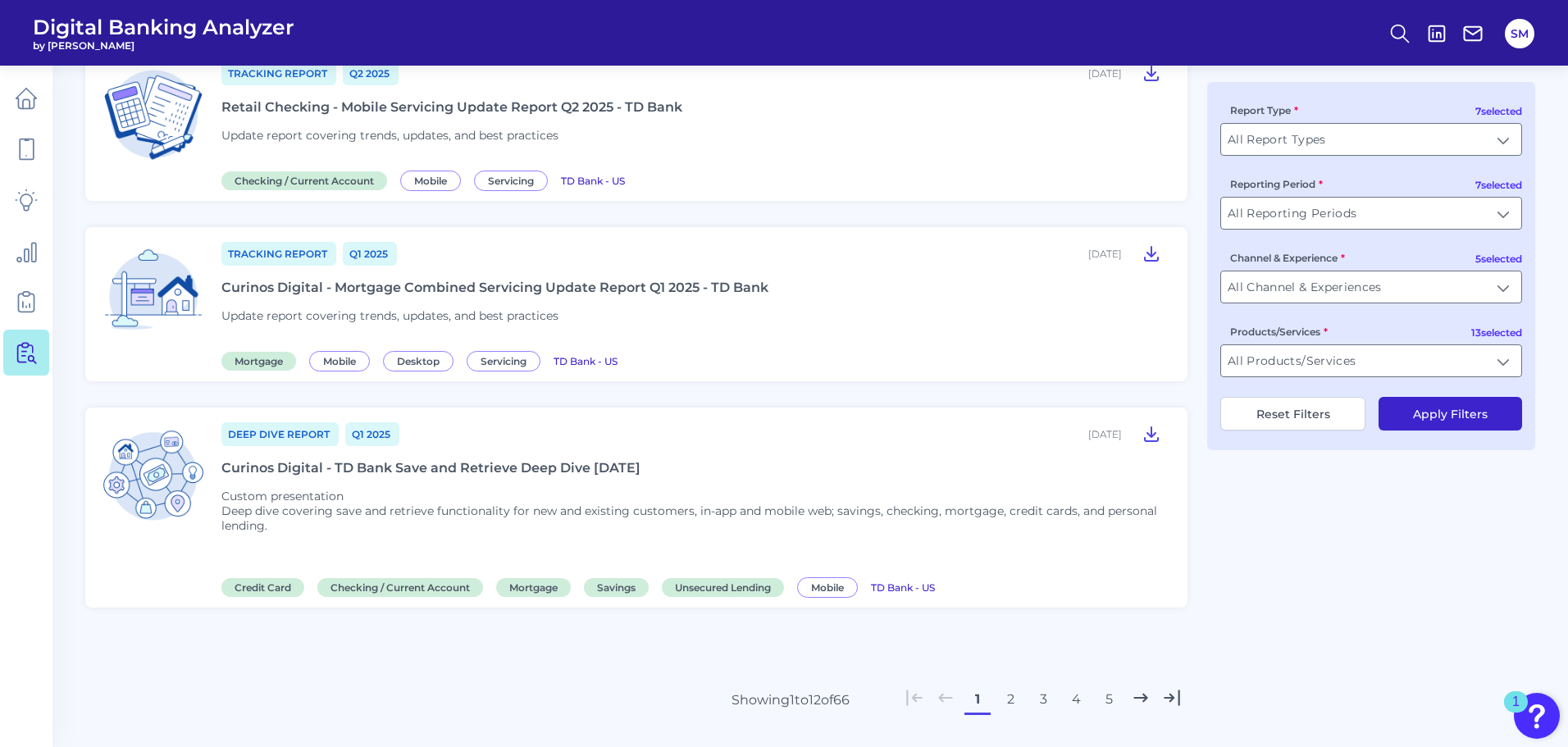
click at [635, 466] on div "Curinos Digital - TD Bank Save and Retrieve Deep Dive [DATE]" at bounding box center [431, 467] width 419 height 16
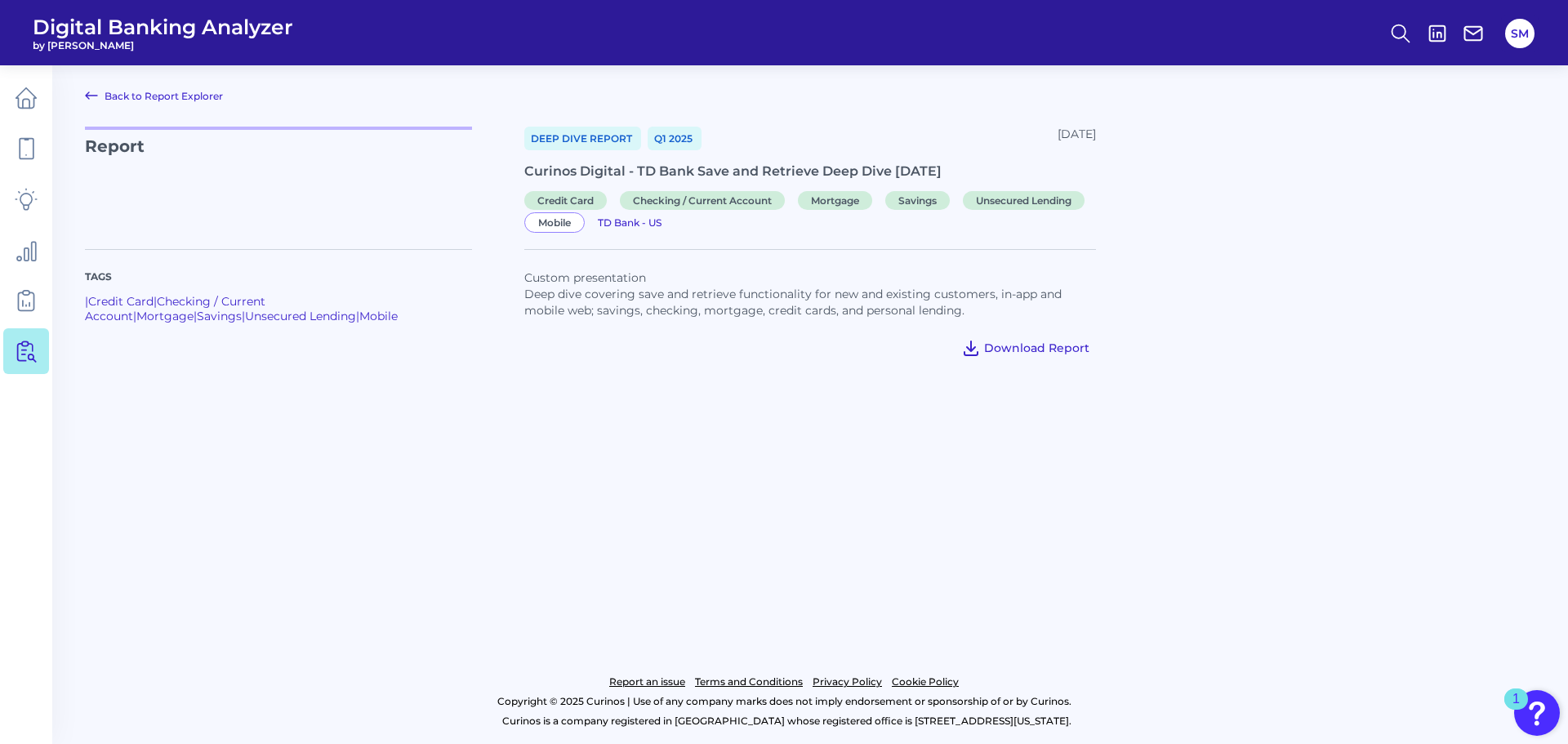
click at [1051, 351] on span "Download Report" at bounding box center [1037, 348] width 105 height 15
click at [33, 357] on icon at bounding box center [29, 351] width 14 height 20
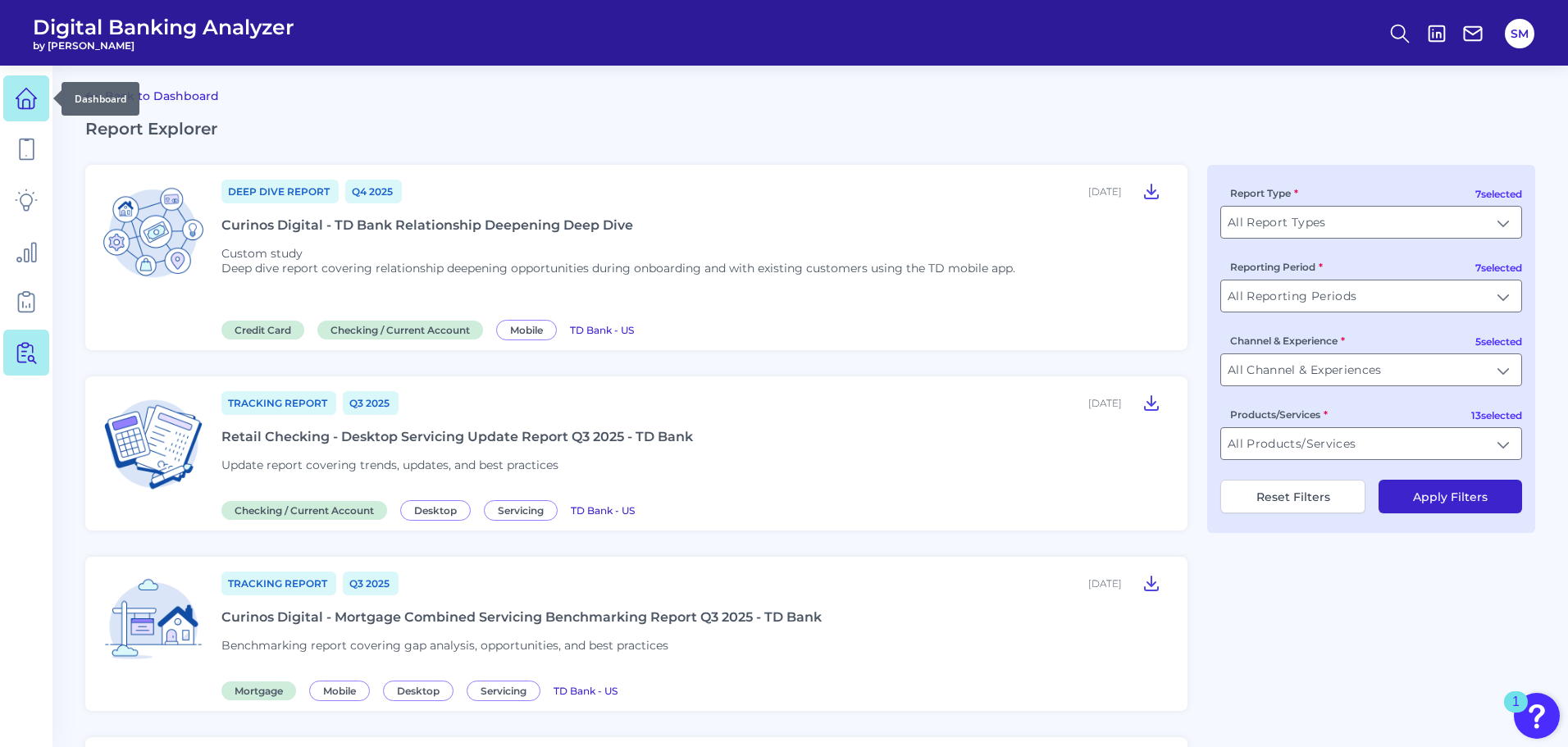
click at [25, 100] on icon at bounding box center [26, 104] width 6 height 9
